Goal: Information Seeking & Learning: Learn about a topic

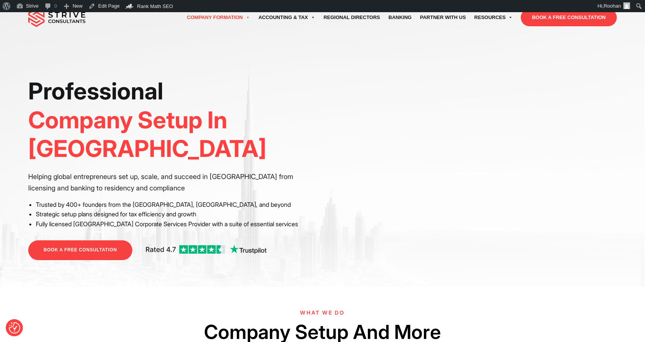
click at [222, 11] on div "Skip to toolbar About WordPress About WordPress Get Involved WordPress.org Docu…" at bounding box center [322, 6] width 645 height 12
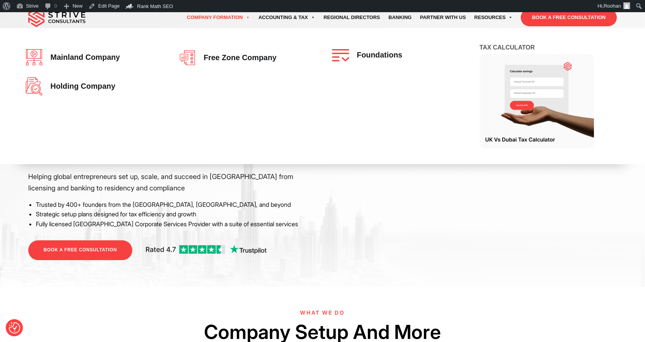
click at [216, 17] on link "Company Formation" at bounding box center [219, 17] width 72 height 21
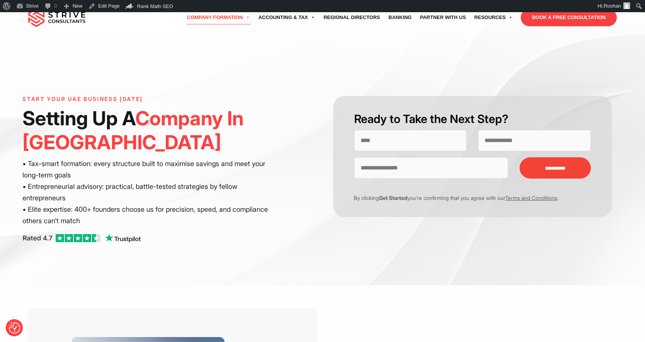
drag, startPoint x: 82, startPoint y: 223, endPoint x: 24, endPoint y: 164, distance: 83.0
click at [24, 164] on p "• Tax-smart formation: every structure built to maximise savings and meet your …" at bounding box center [151, 192] width 258 height 68
copy p "• Tax-smart formation: every structure built to maximise savings and meet your …"
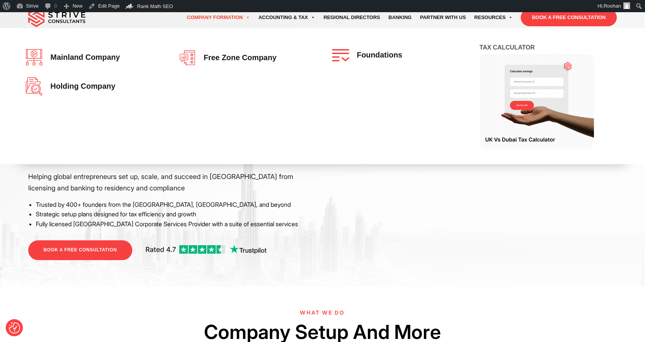
click at [213, 20] on link "Company Formation" at bounding box center [219, 17] width 72 height 21
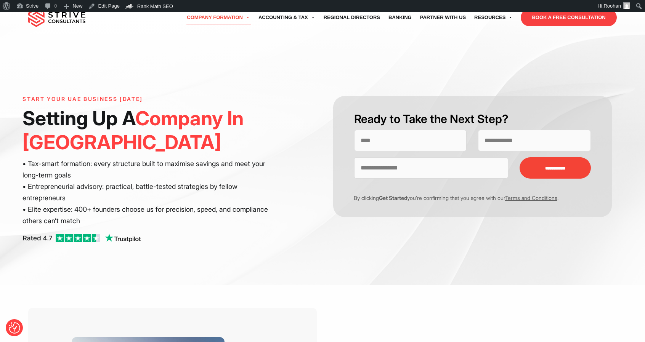
drag, startPoint x: 82, startPoint y: 223, endPoint x: 24, endPoint y: 164, distance: 82.2
click at [22, 162] on div "**********" at bounding box center [322, 148] width 645 height 273
copy p "• Tax-smart formation: every structure built to maximise savings and meet your …"
